Goal: Navigation & Orientation: Find specific page/section

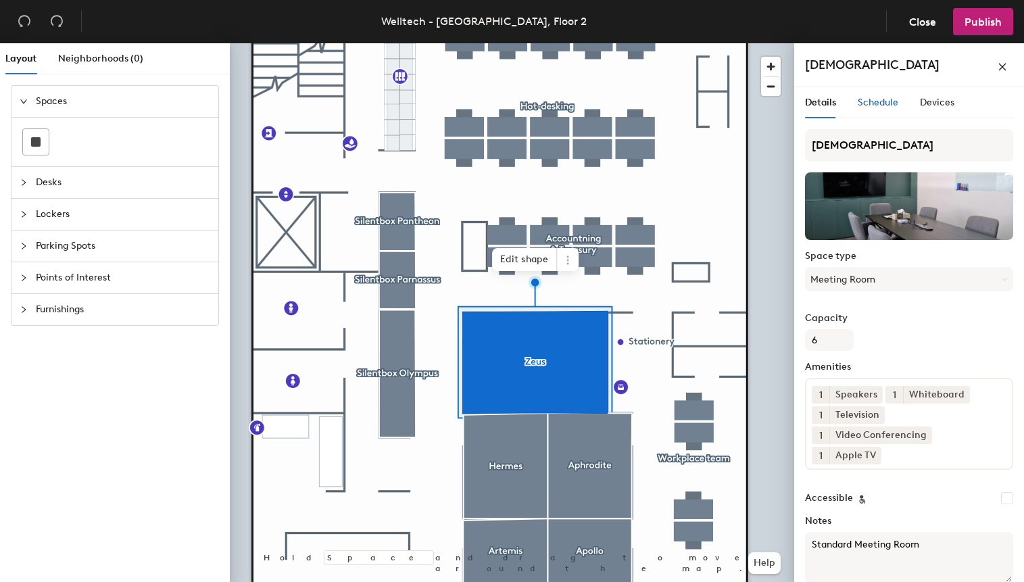
click at [871, 101] on span "Schedule" at bounding box center [877, 102] width 41 height 11
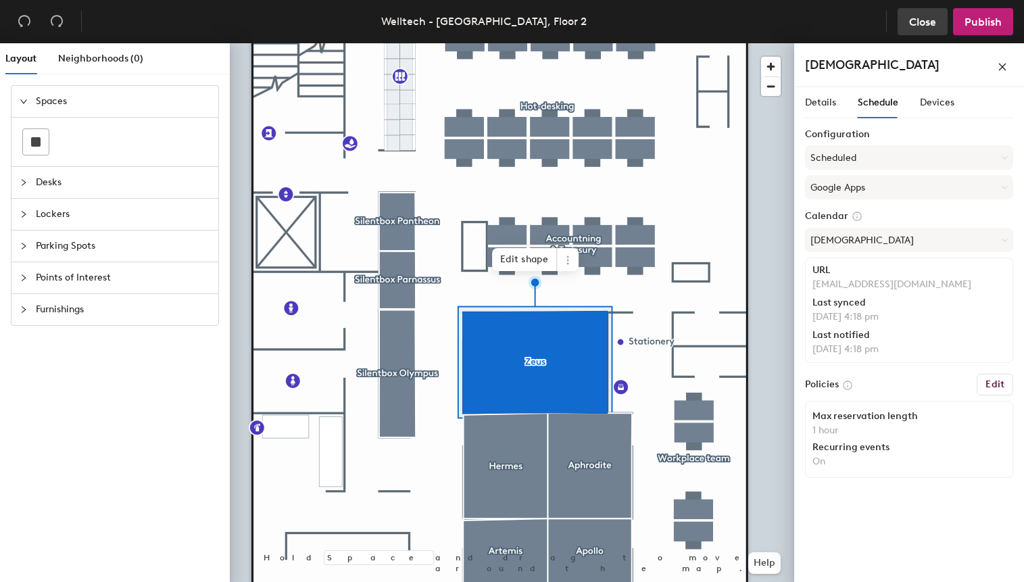
click at [914, 23] on span "Close" at bounding box center [922, 22] width 27 height 13
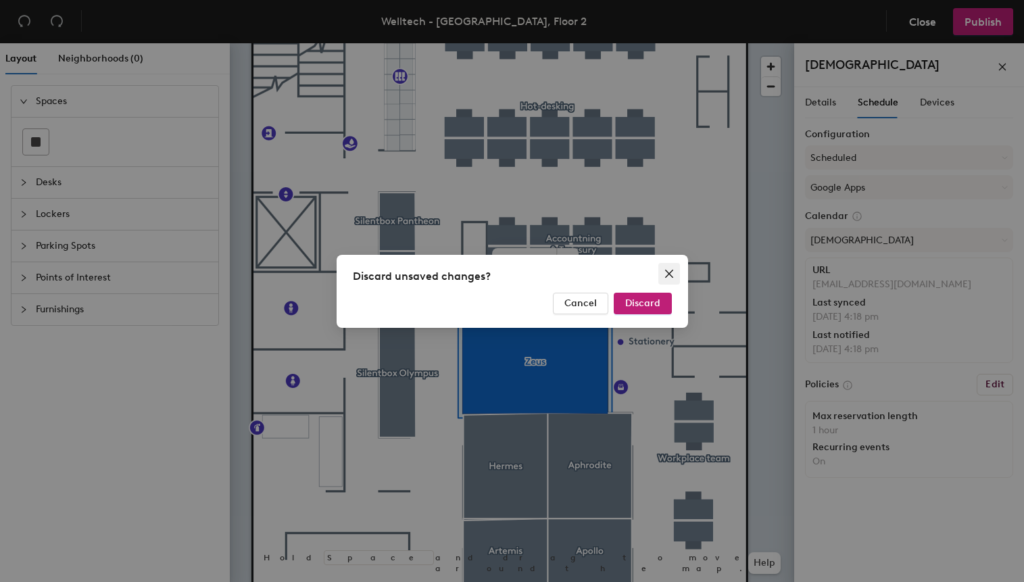
click at [670, 268] on icon "close" at bounding box center [668, 273] width 11 height 11
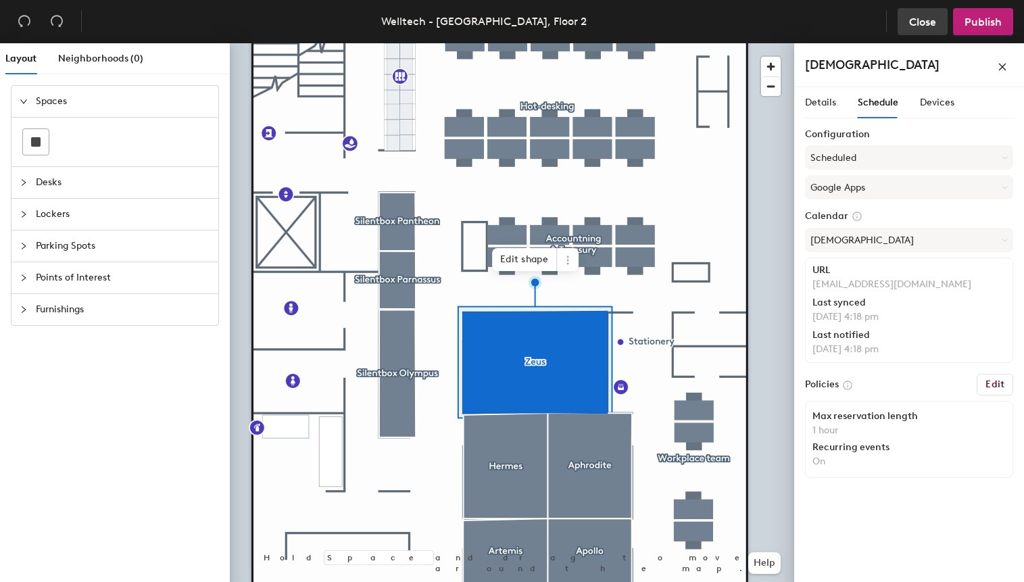
click at [917, 20] on span "Close" at bounding box center [922, 22] width 27 height 13
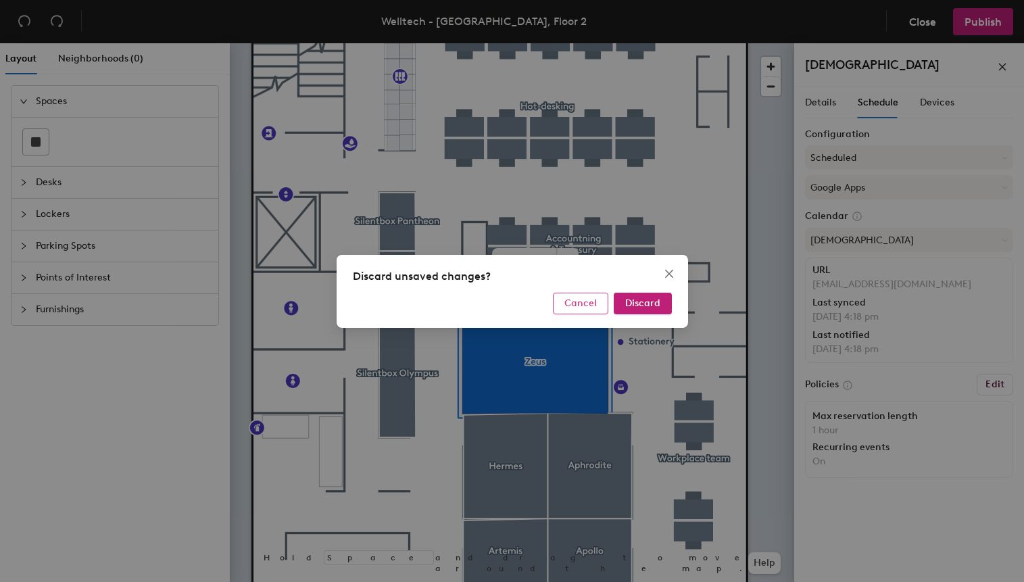
click at [585, 303] on span "Cancel" at bounding box center [580, 302] width 32 height 11
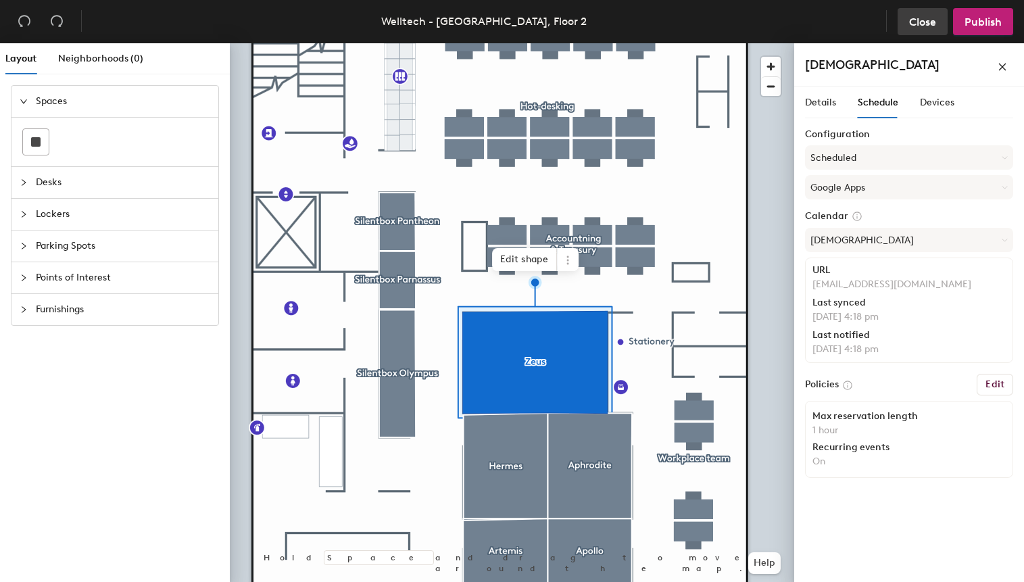
click at [924, 23] on span "Close" at bounding box center [922, 22] width 27 height 13
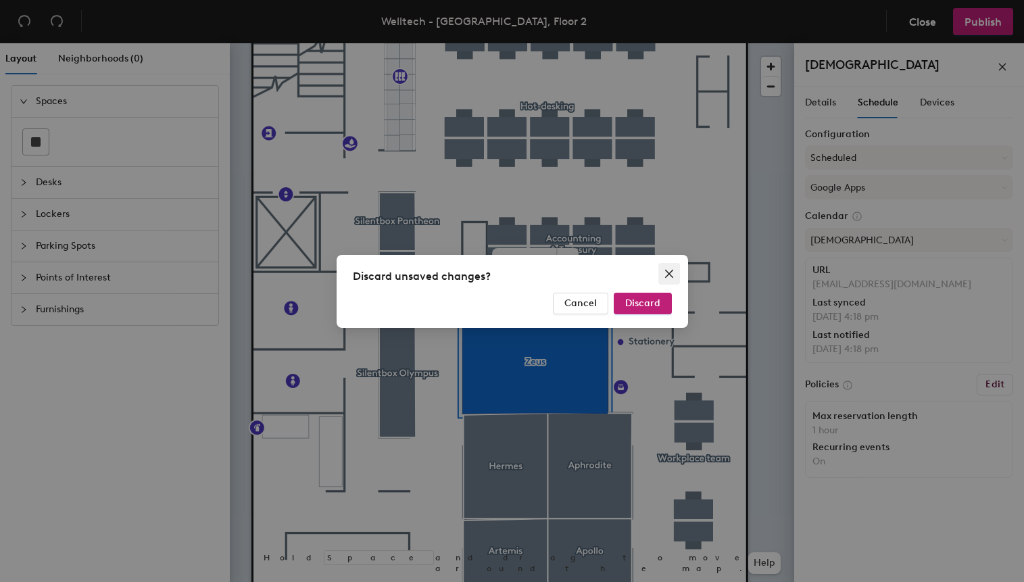
click at [669, 271] on icon "close" at bounding box center [668, 273] width 11 height 11
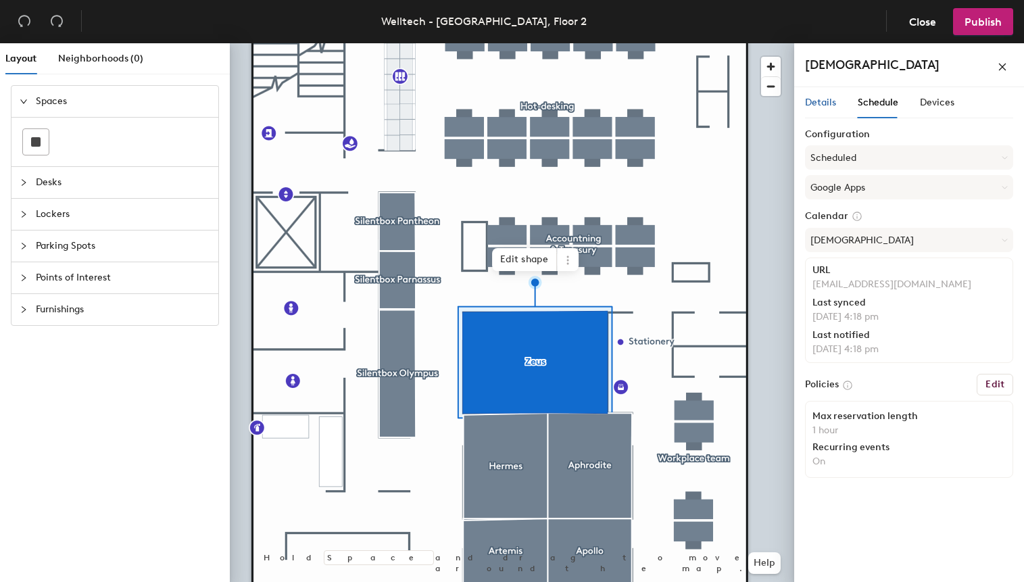
click at [820, 109] on div "Details" at bounding box center [820, 102] width 31 height 15
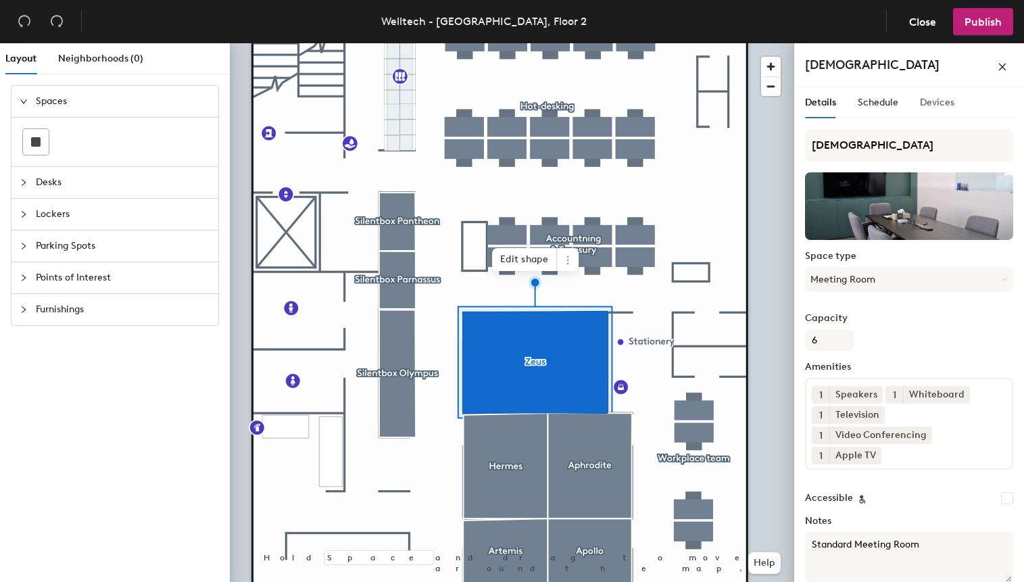
click at [928, 93] on div "Devices" at bounding box center [937, 102] width 34 height 31
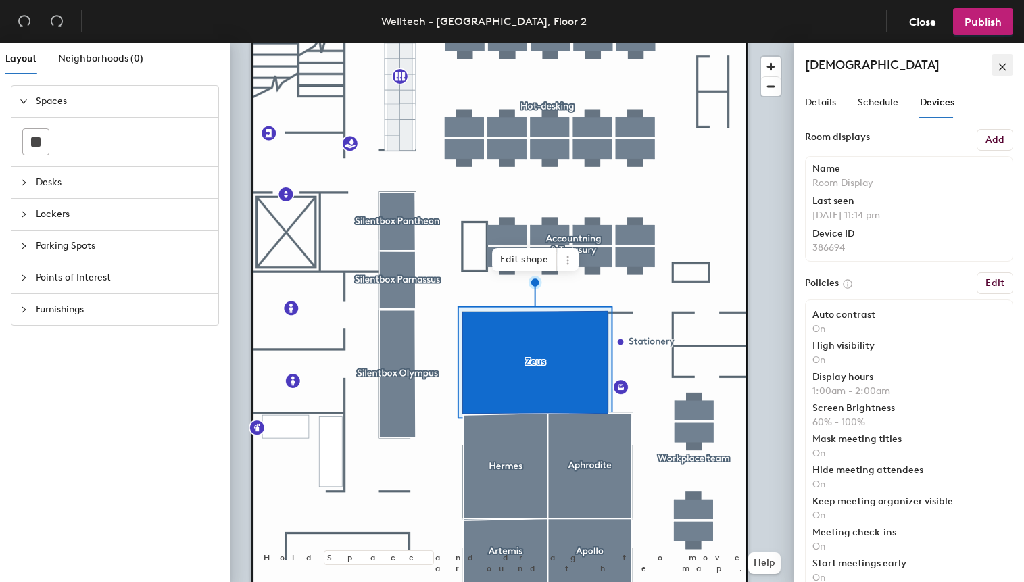
click at [999, 66] on icon "close" at bounding box center [1001, 66] width 9 height 9
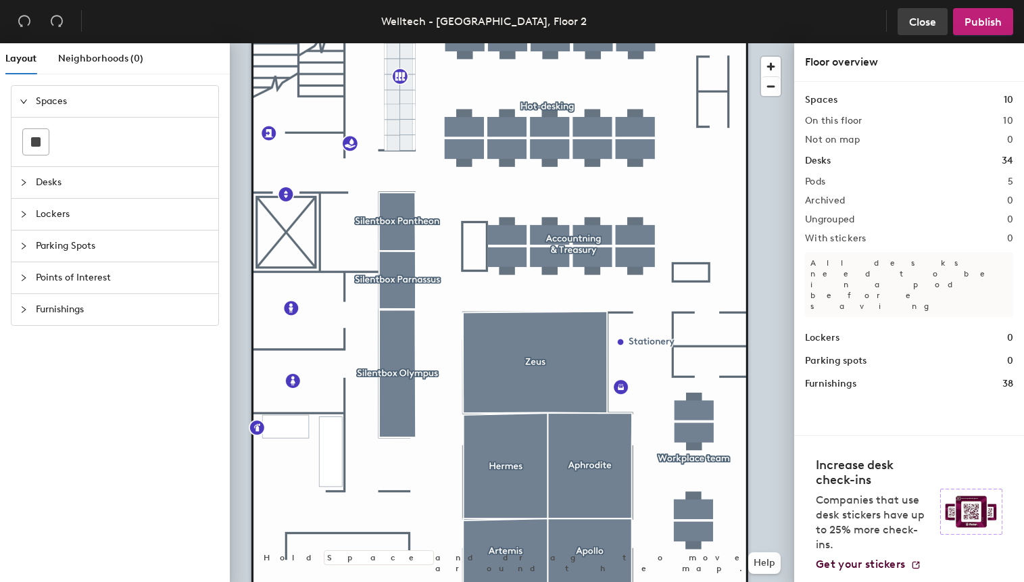
click at [919, 19] on span "Close" at bounding box center [922, 22] width 27 height 13
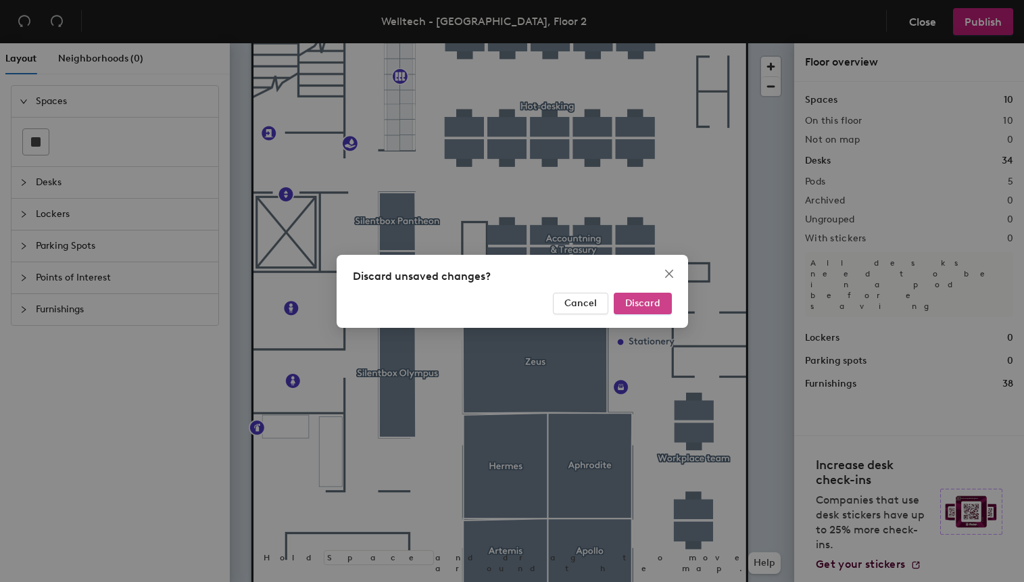
click at [636, 303] on span "Discard" at bounding box center [642, 302] width 35 height 11
